Goal: Find specific page/section: Find specific page/section

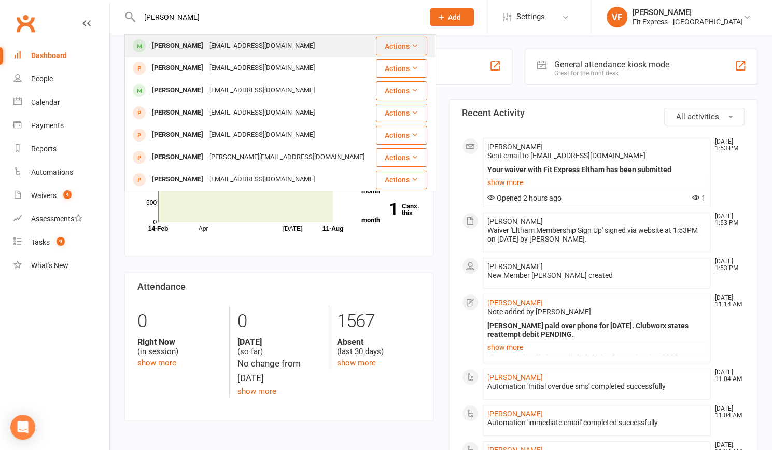
type input "[PERSON_NAME]"
click at [193, 49] on div "[PERSON_NAME]" at bounding box center [178, 45] width 58 height 15
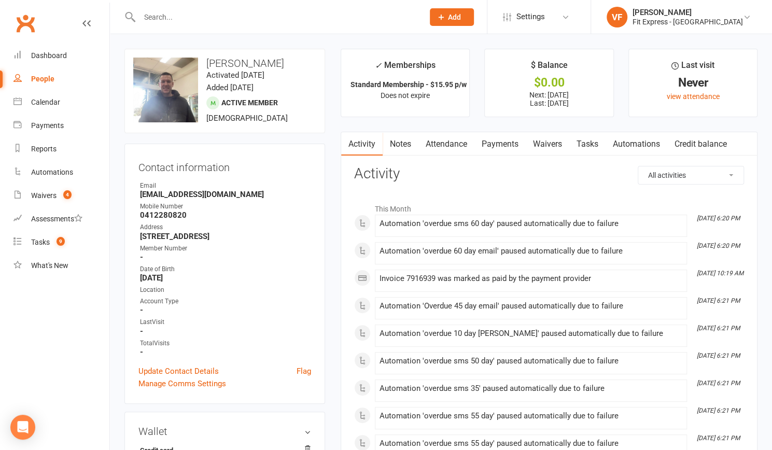
click at [509, 146] on link "Payments" at bounding box center [499, 144] width 51 height 24
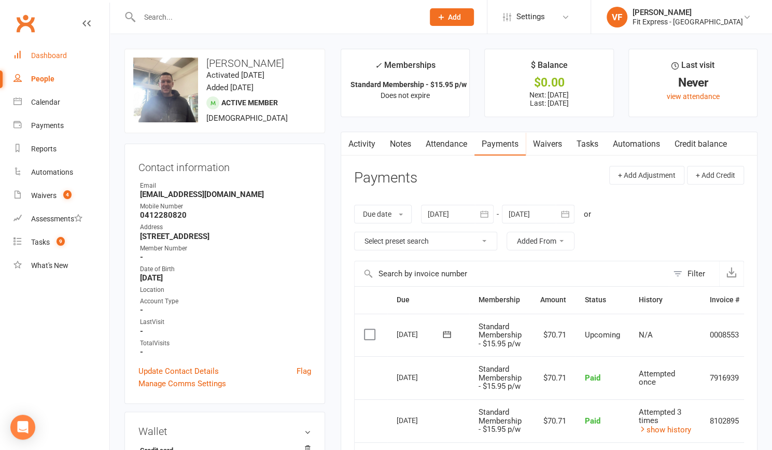
click at [61, 53] on div "Dashboard" at bounding box center [49, 55] width 36 height 8
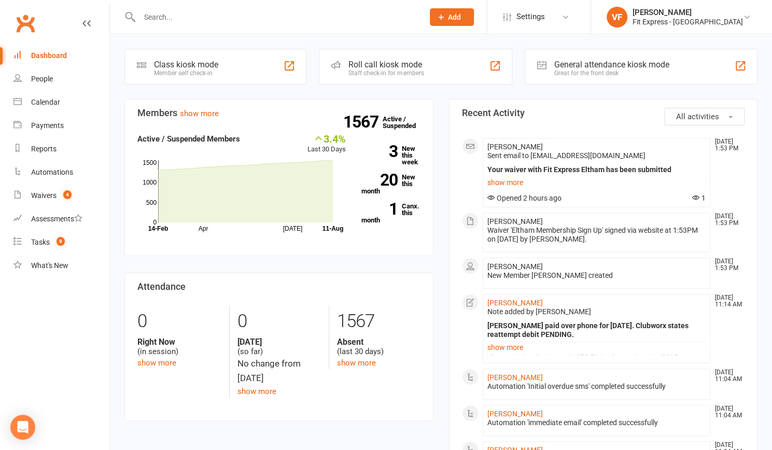
click at [170, 19] on input "text" at bounding box center [276, 17] width 280 height 15
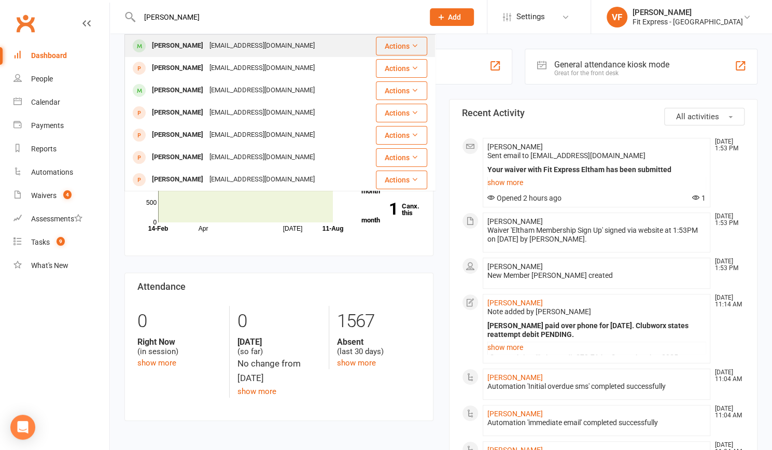
type input "[PERSON_NAME]"
click at [220, 47] on div "[EMAIL_ADDRESS][DOMAIN_NAME]" at bounding box center [261, 45] width 111 height 15
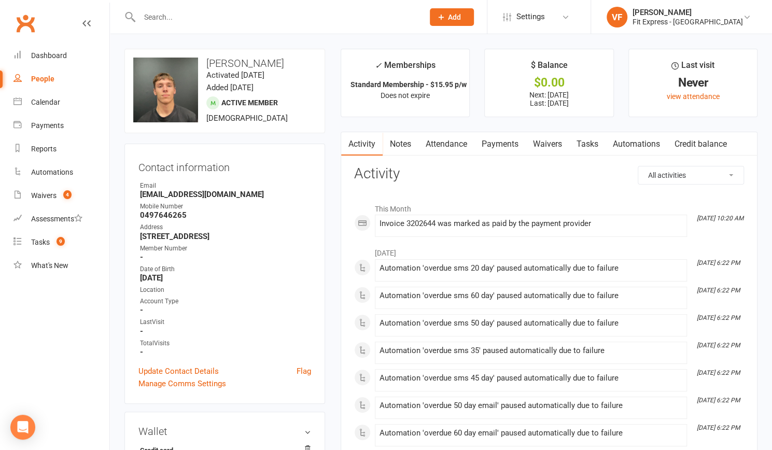
click at [497, 147] on link "Payments" at bounding box center [499, 144] width 51 height 24
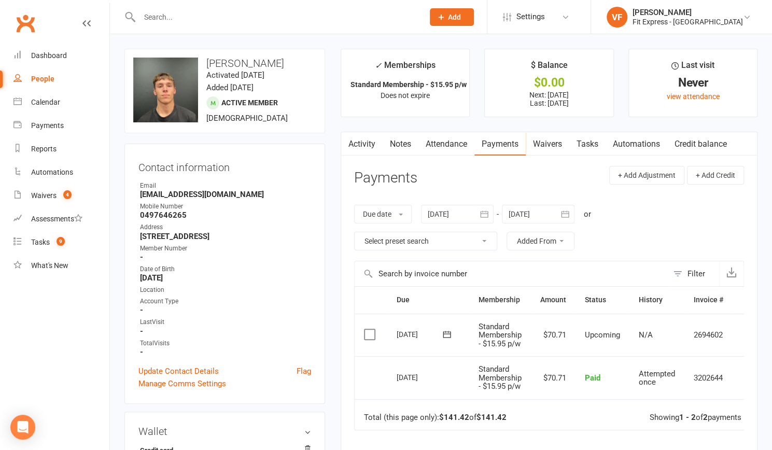
scroll to position [1, 0]
